Goal: Task Accomplishment & Management: Manage account settings

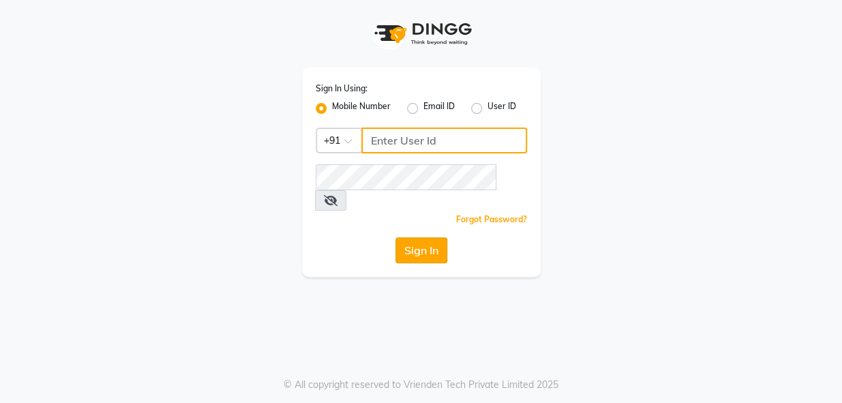
type input "6374670818"
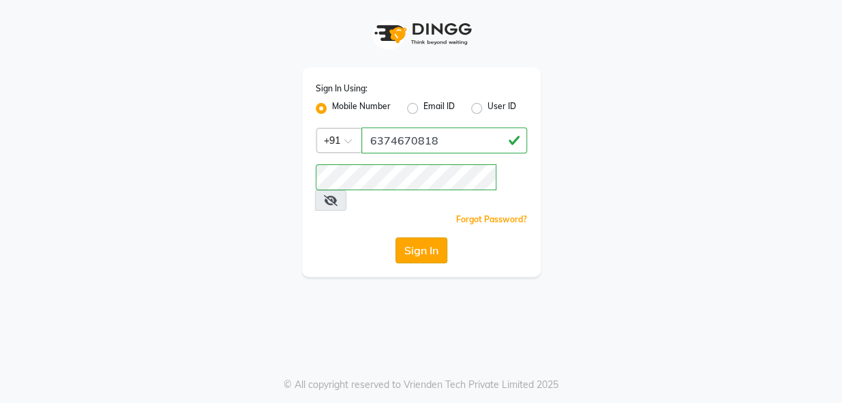
click at [420, 237] on button "Sign In" at bounding box center [421, 250] width 52 height 26
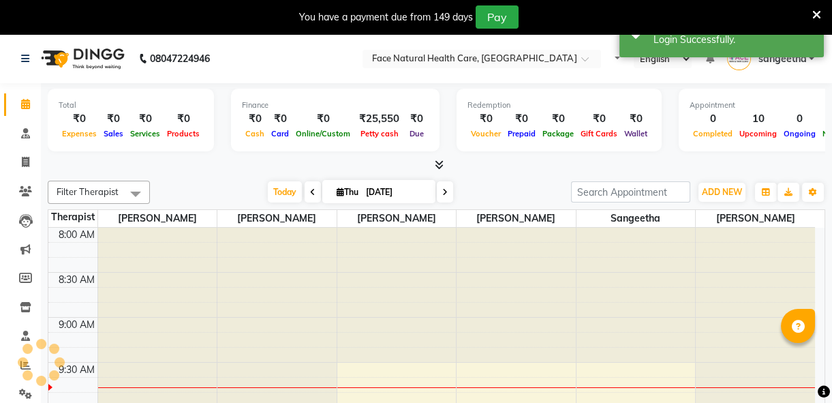
select select "en"
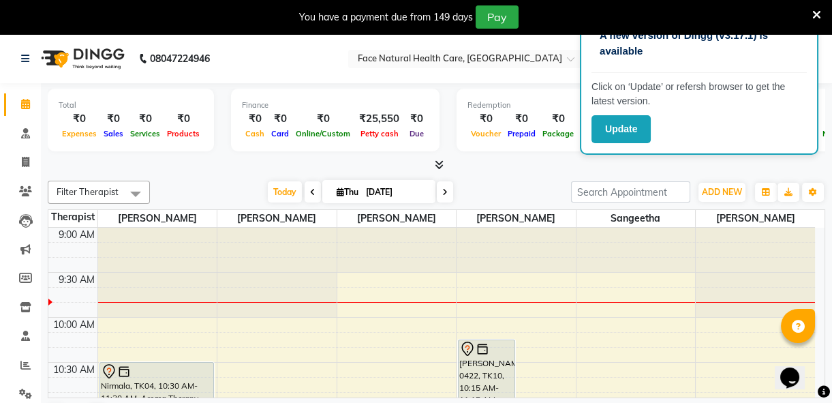
click at [818, 14] on icon at bounding box center [817, 15] width 9 height 12
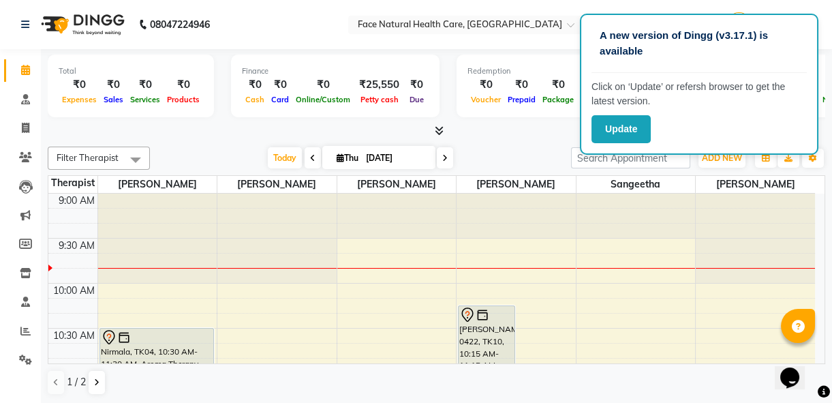
click at [803, 28] on div "A new version of Dingg (v3.17.1) is available" at bounding box center [699, 49] width 215 height 48
click at [626, 130] on button "Update" at bounding box center [621, 129] width 59 height 28
